Goal: Navigation & Orientation: Find specific page/section

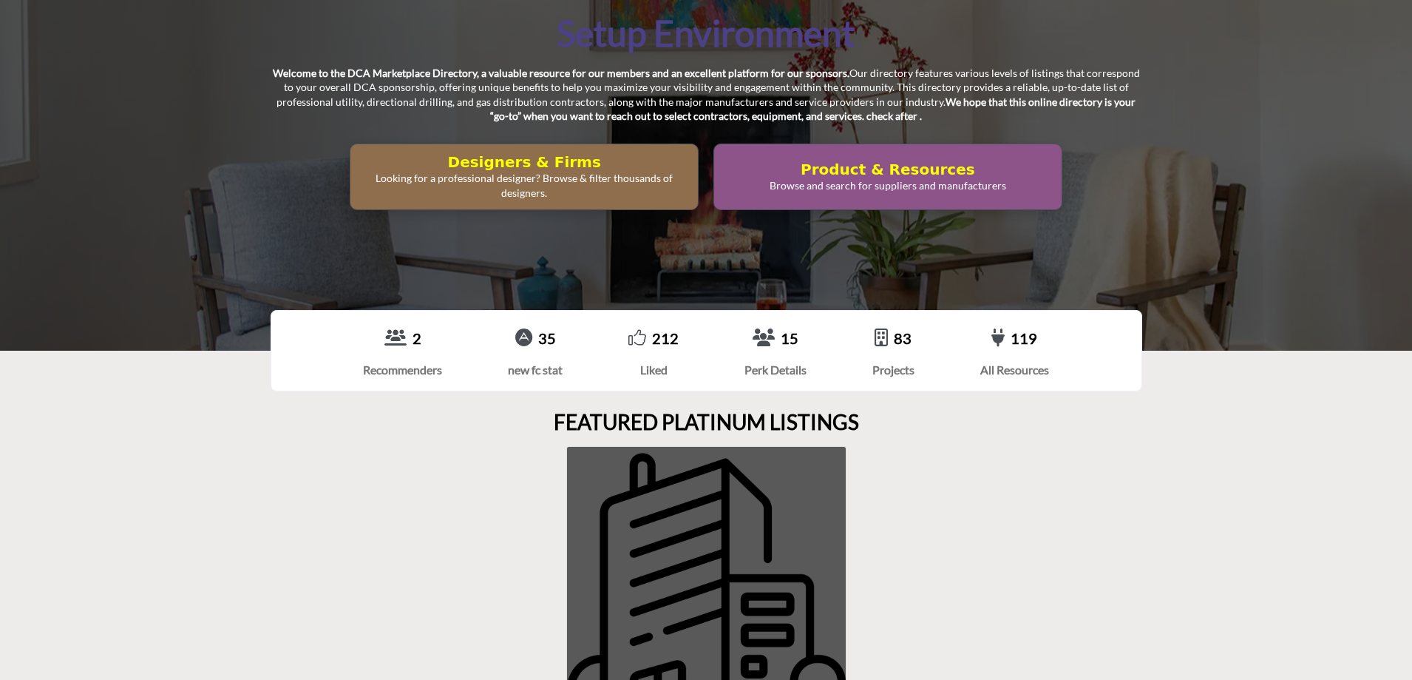
scroll to position [222, 0]
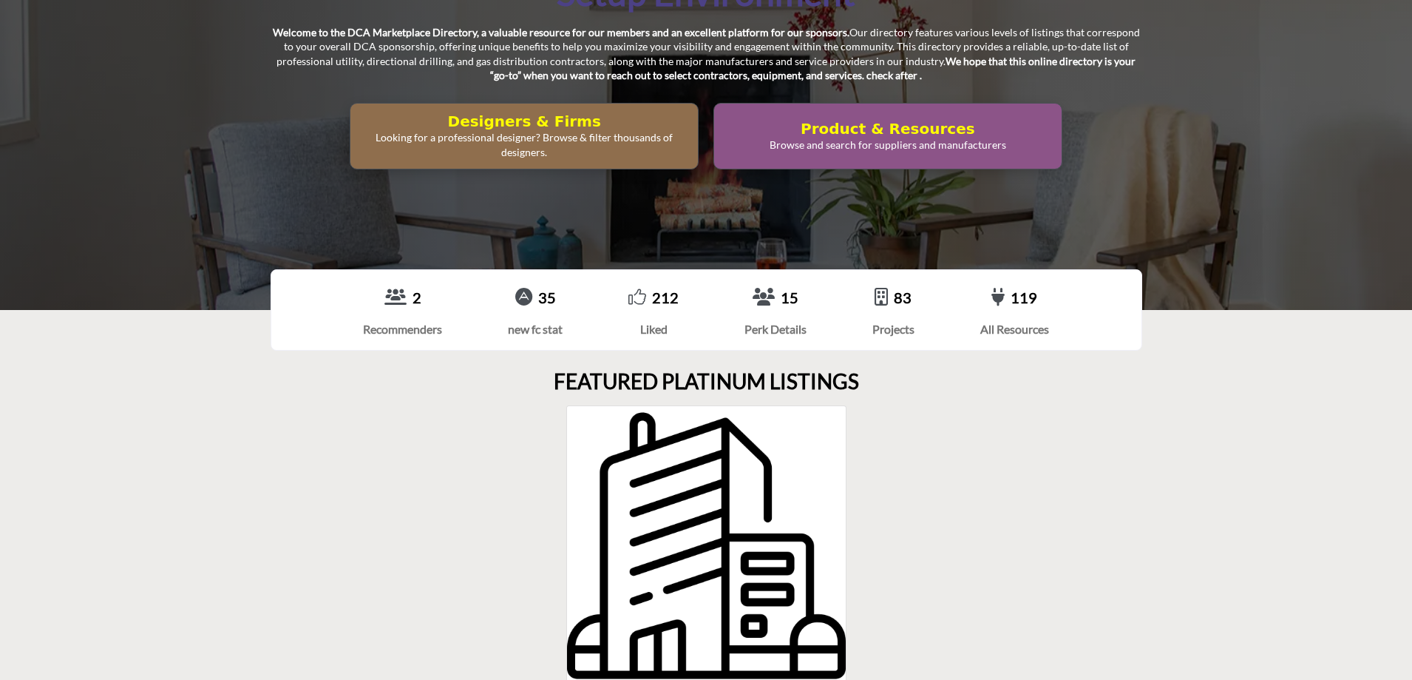
click at [1206, 363] on div "2 Recommenders 35" at bounding box center [706, 309] width 1412 height 111
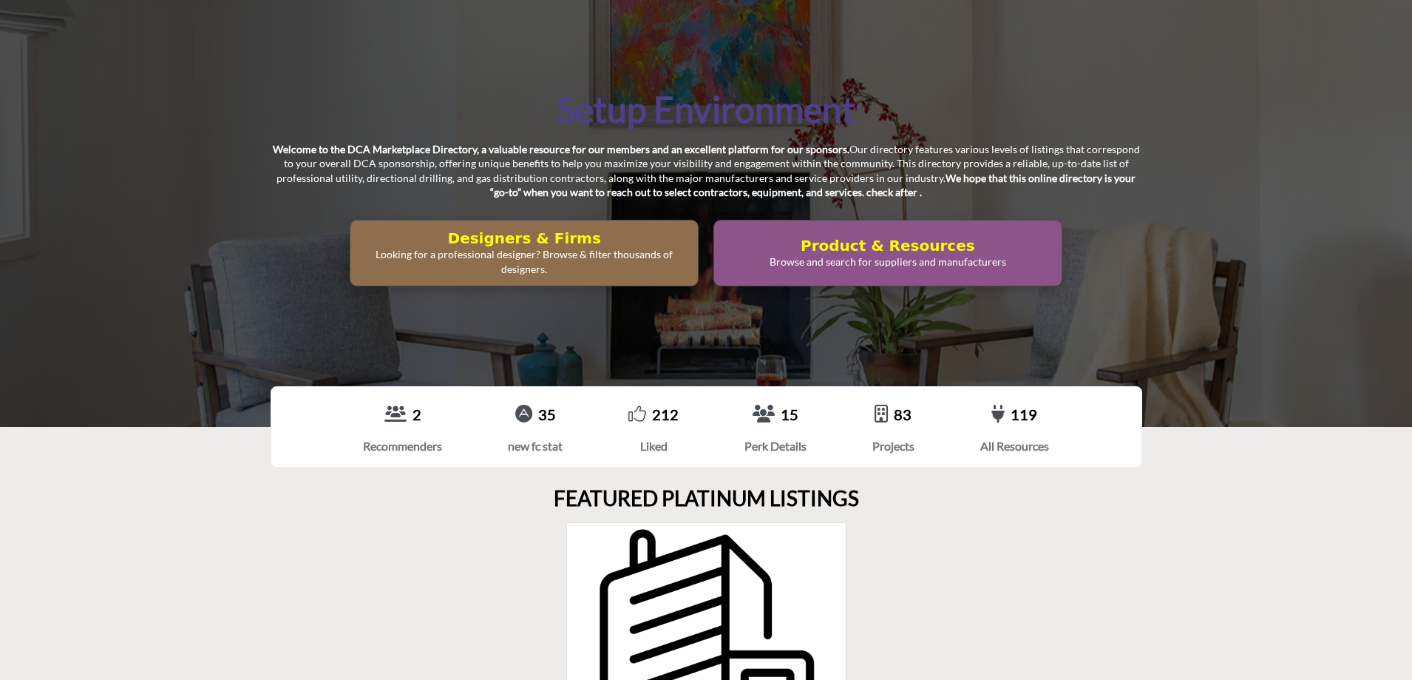
scroll to position [0, 0]
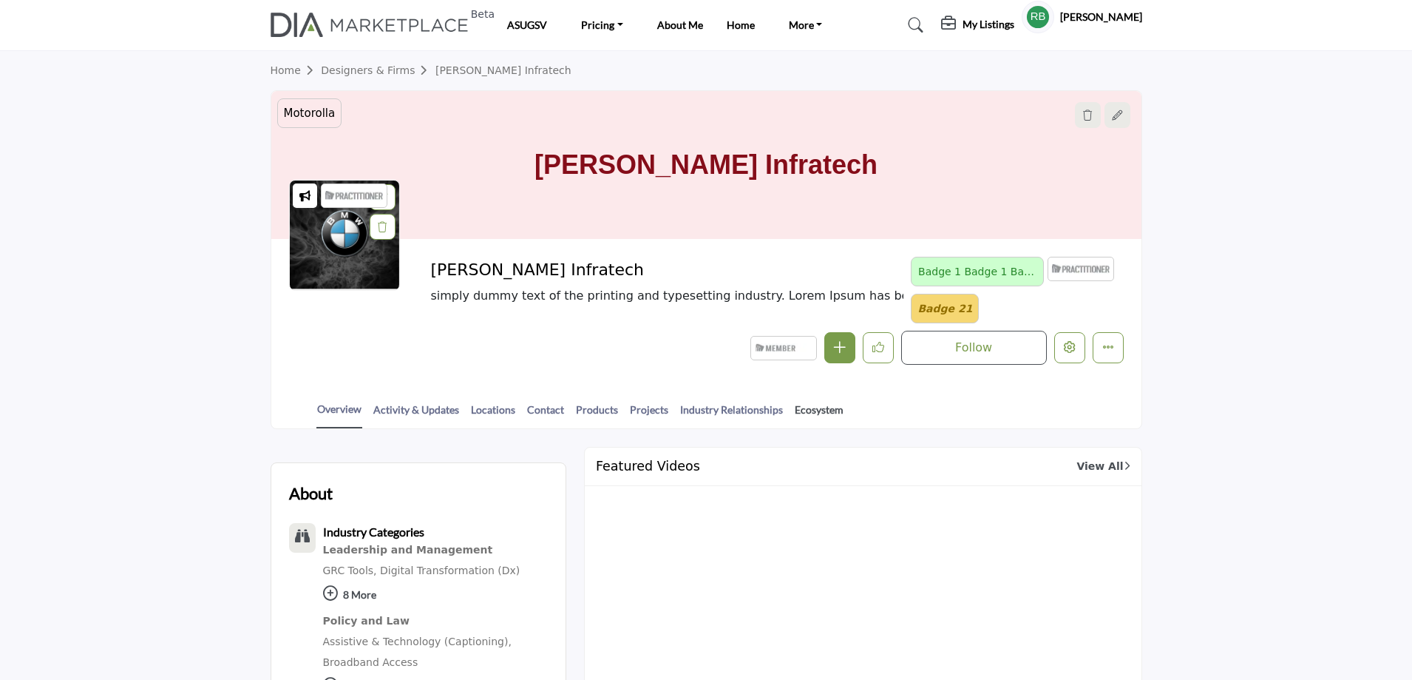
click at [816, 413] on link "Ecosystem" at bounding box center [819, 415] width 50 height 26
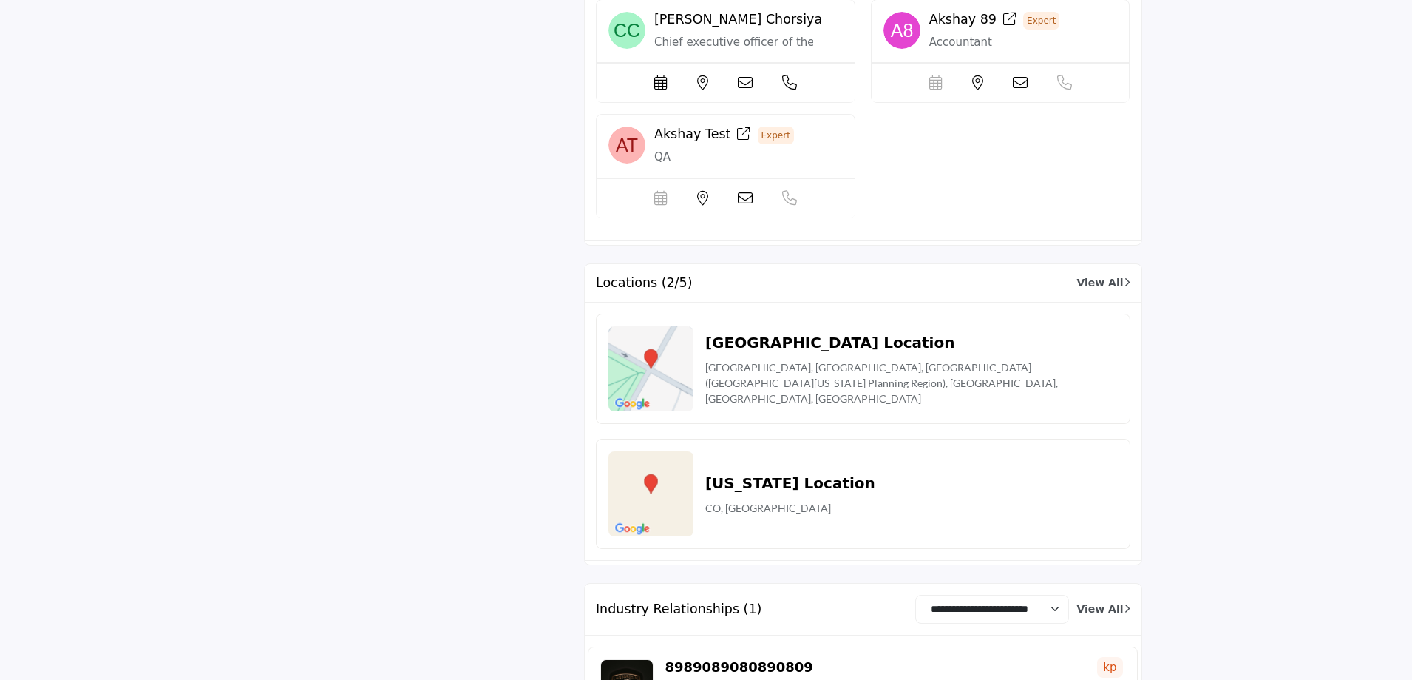
scroll to position [4137, 0]
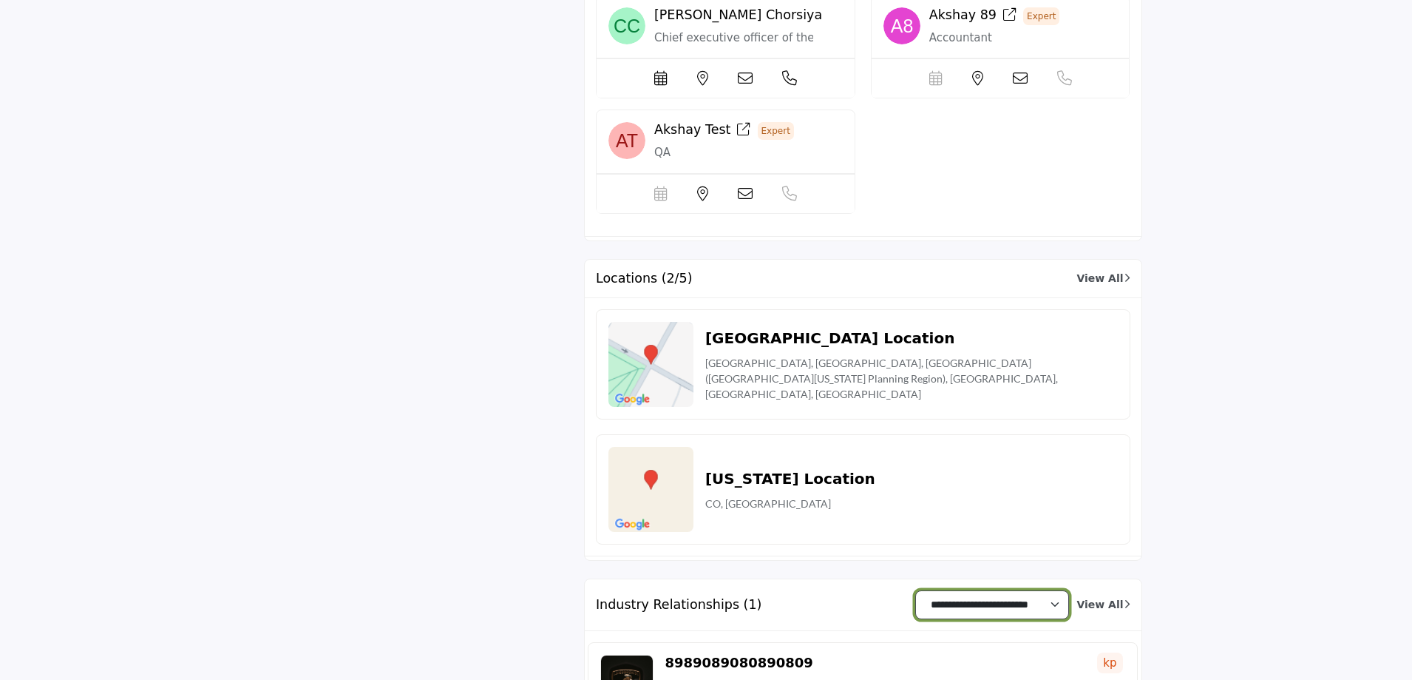
click at [1068, 590] on select "**********" at bounding box center [992, 604] width 154 height 29
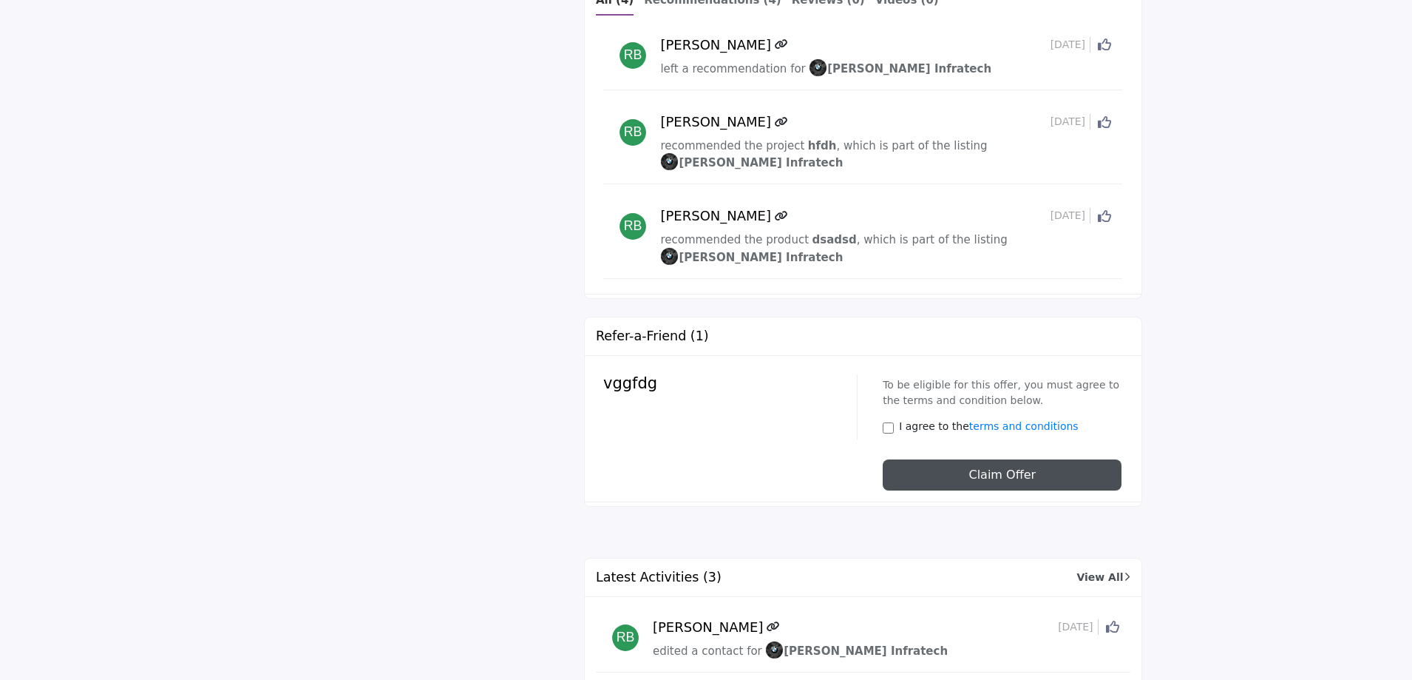
scroll to position [0, 0]
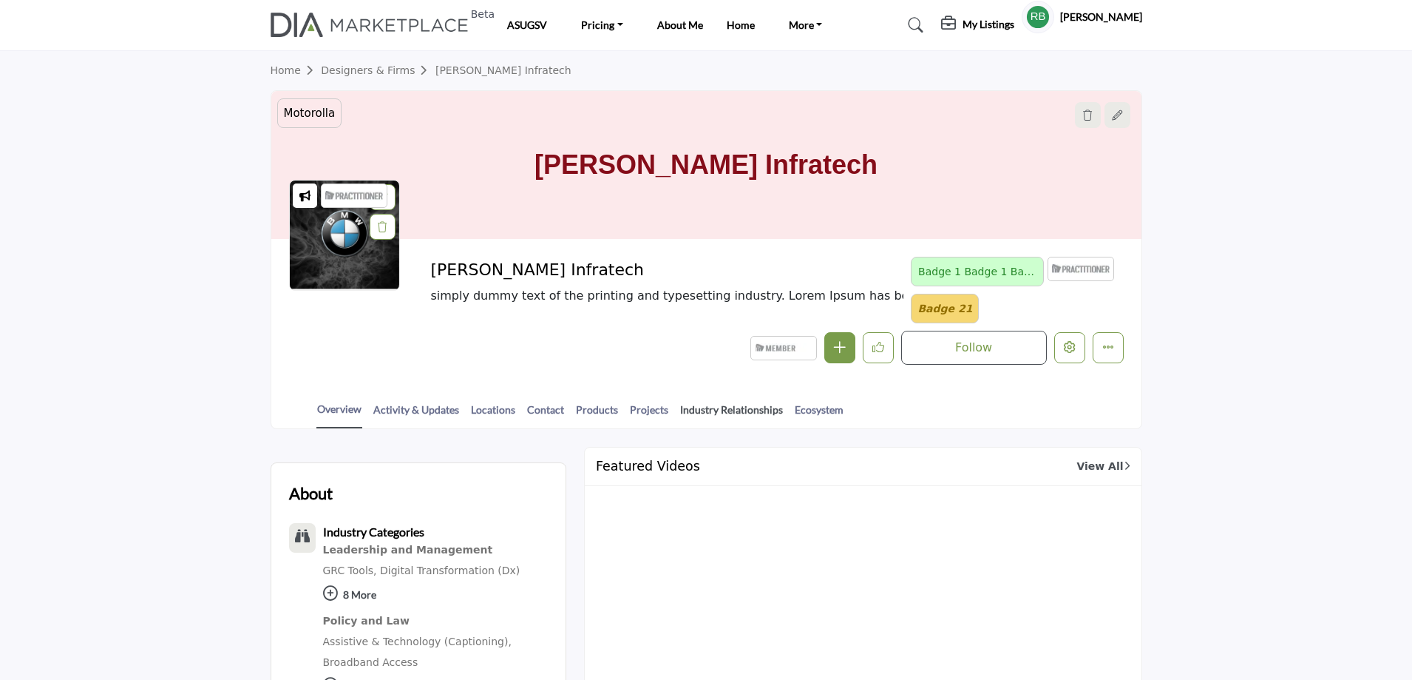
click at [730, 410] on link "Industry Relationships" at bounding box center [732, 415] width 104 height 26
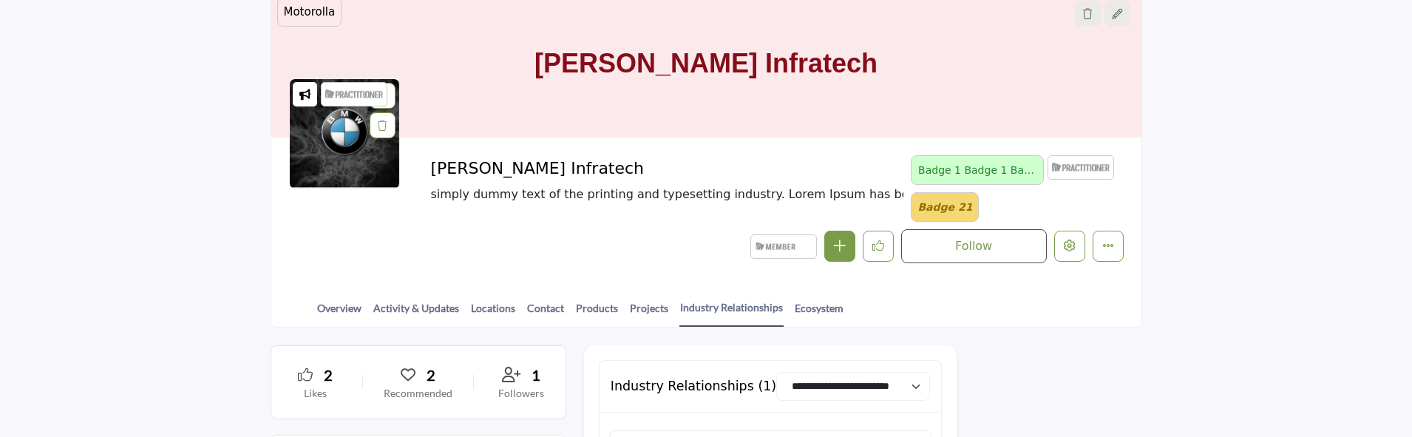
scroll to position [74, 0]
